Goal: Check status

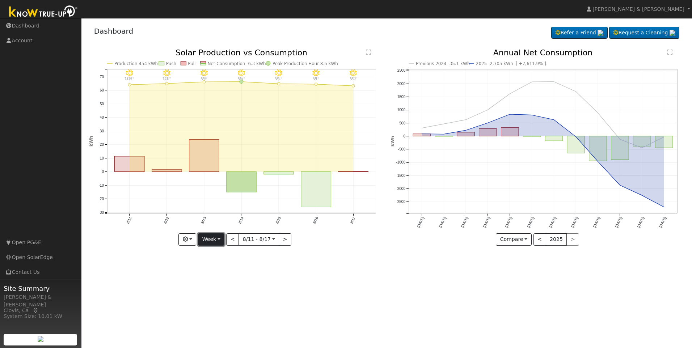
click at [217, 240] on button "Week" at bounding box center [211, 239] width 26 height 12
click at [218, 276] on link "Month" at bounding box center [223, 275] width 50 height 10
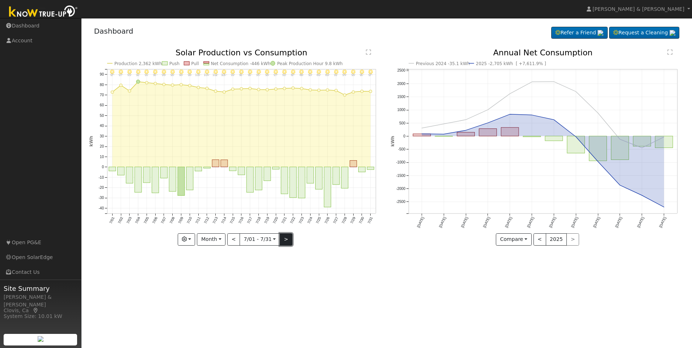
click at [284, 238] on button ">" at bounding box center [286, 239] width 13 height 12
type input "[DATE]"
